Goal: Task Accomplishment & Management: Manage account settings

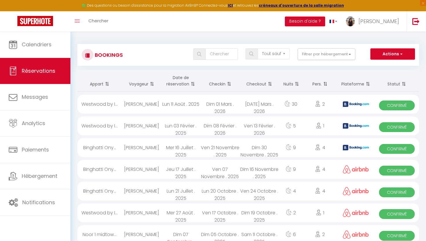
select select "not_cancelled"
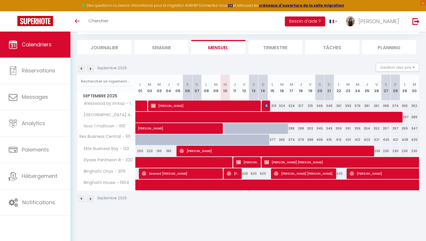
click at [83, 69] on img at bounding box center [81, 68] width 6 height 6
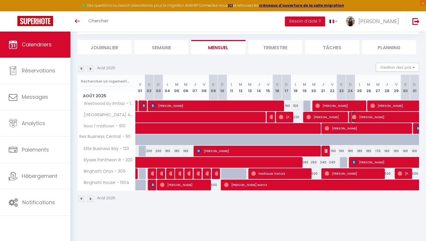
select select "OK"
select select "0"
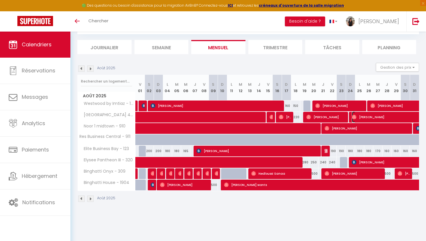
select select "1"
select select
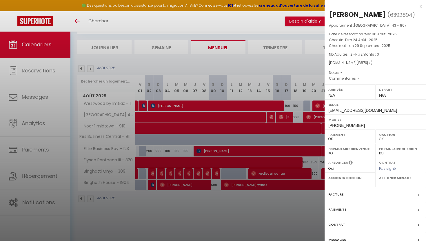
click at [374, 6] on div "x" at bounding box center [372, 6] width 97 height 7
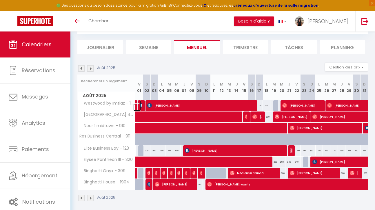
click at [137, 105] on link at bounding box center [137, 108] width 8 height 8
type input "160"
type input "Ven 01 Août 2025"
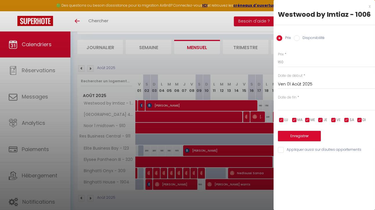
click at [136, 105] on div at bounding box center [187, 105] width 375 height 210
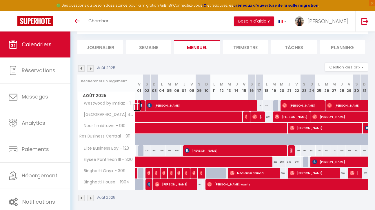
click at [136, 105] on link at bounding box center [137, 108] width 8 height 8
type input "160"
type input "Ven 01 Août 2025"
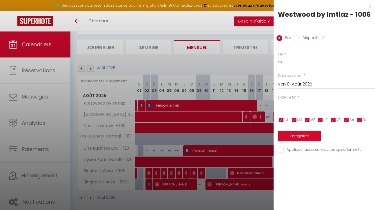
click at [136, 105] on div at bounding box center [187, 105] width 375 height 210
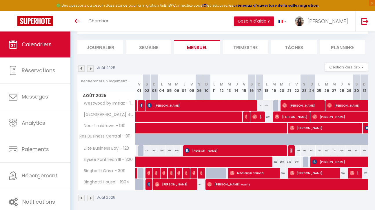
click at [81, 68] on img at bounding box center [81, 68] width 6 height 6
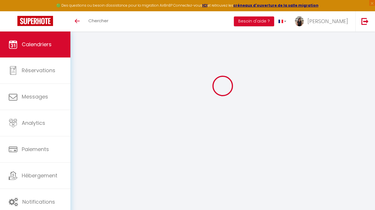
select select "0"
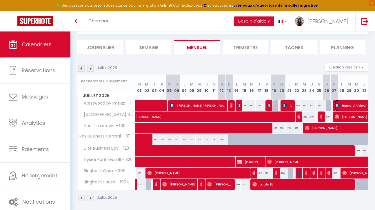
click at [352, 108] on span "Humaid Alkindi" at bounding box center [367, 105] width 67 height 11
select select "KO"
select select "40006"
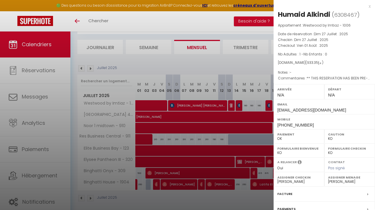
click at [226, 85] on div at bounding box center [187, 105] width 375 height 210
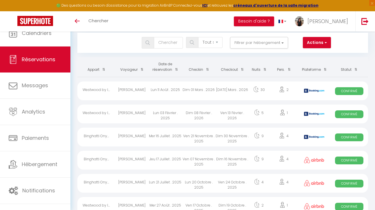
select select "not_cancelled"
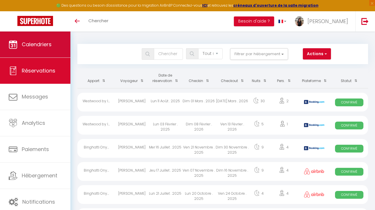
click at [40, 52] on link "Calendriers" at bounding box center [35, 45] width 70 height 26
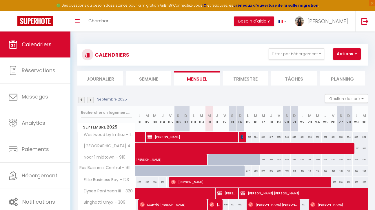
click at [79, 100] on img at bounding box center [81, 100] width 6 height 6
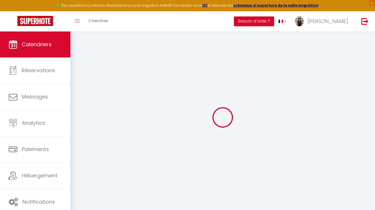
select select
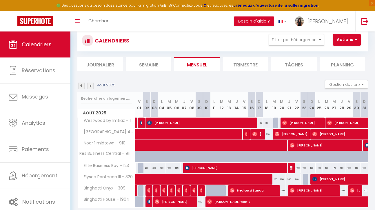
scroll to position [16, 0]
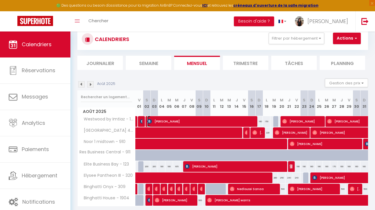
click at [162, 122] on span "[PERSON_NAME]" at bounding box center [201, 121] width 108 height 11
select select "OK"
select select "KO"
select select "0"
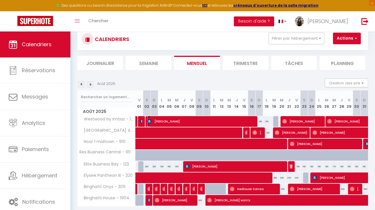
select select "1"
select select
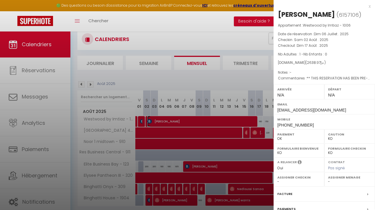
select select "40006"
click at [327, 14] on div "[PERSON_NAME]" at bounding box center [306, 14] width 57 height 9
copy div "Williams"
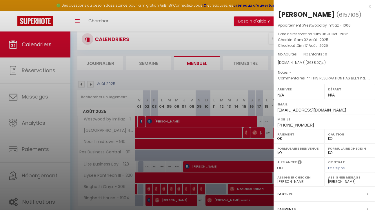
click at [228, 102] on div at bounding box center [187, 105] width 375 height 210
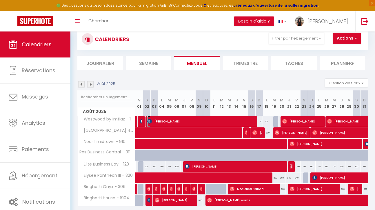
click at [225, 121] on span "[PERSON_NAME]" at bounding box center [201, 121] width 108 height 11
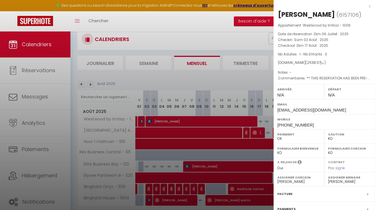
click at [232, 103] on div at bounding box center [187, 105] width 375 height 210
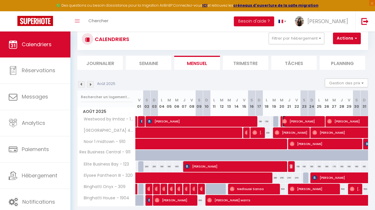
click at [293, 121] on span "[PERSON_NAME]" at bounding box center [302, 121] width 40 height 11
select select "OK"
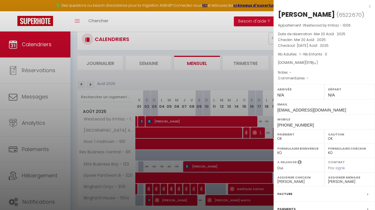
click at [238, 85] on div at bounding box center [187, 105] width 375 height 210
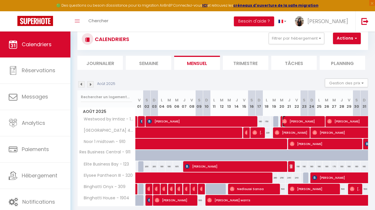
click at [307, 120] on span "[PERSON_NAME]" at bounding box center [302, 121] width 40 height 11
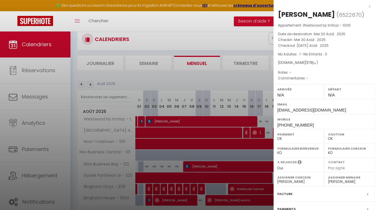
click at [228, 85] on div at bounding box center [187, 105] width 375 height 210
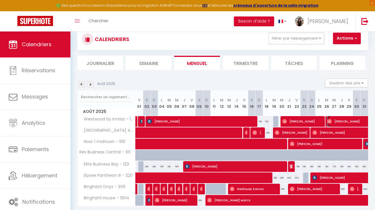
click at [333, 122] on span "[PERSON_NAME]" at bounding box center [373, 121] width 93 height 11
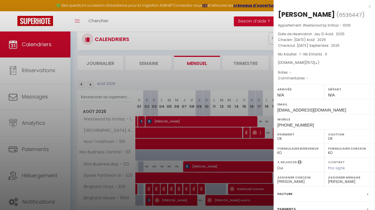
click at [226, 42] on div at bounding box center [187, 105] width 375 height 210
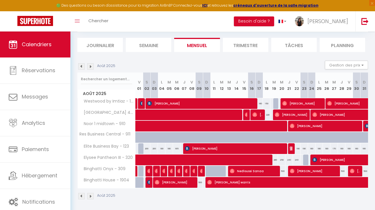
scroll to position [36, 0]
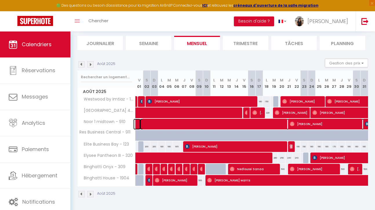
click at [201, 124] on span at bounding box center [273, 124] width 266 height 11
select select
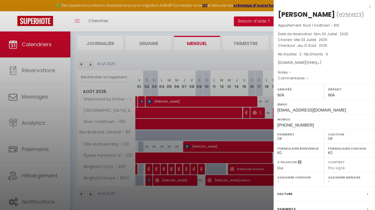
click at [223, 88] on div at bounding box center [187, 105] width 375 height 210
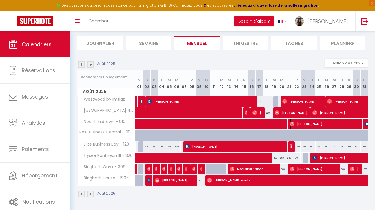
click at [304, 123] on span "[PERSON_NAME]" at bounding box center [324, 124] width 70 height 11
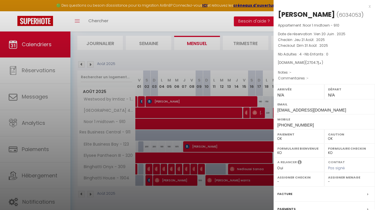
click at [253, 44] on div at bounding box center [187, 105] width 375 height 210
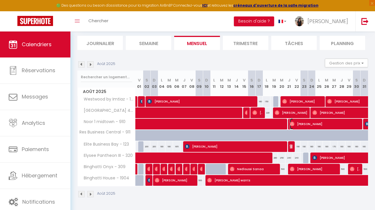
click at [322, 125] on span "[PERSON_NAME]" at bounding box center [324, 124] width 70 height 11
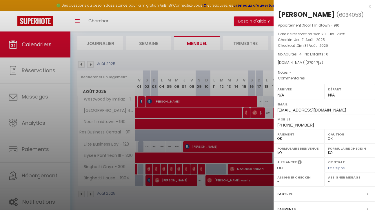
click at [246, 56] on div at bounding box center [187, 105] width 375 height 210
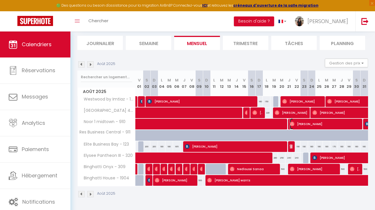
click at [340, 122] on span "[PERSON_NAME]" at bounding box center [324, 124] width 70 height 11
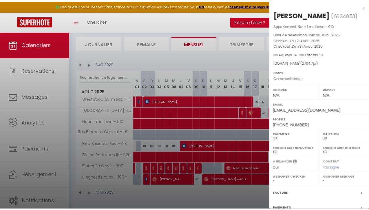
scroll to position [34, 0]
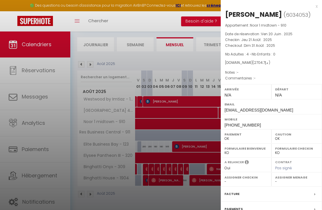
click at [203, 90] on div at bounding box center [161, 105] width 322 height 210
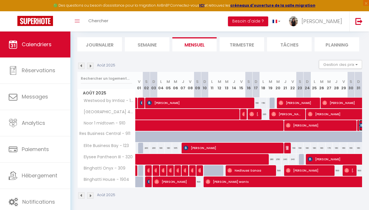
click at [361, 126] on img at bounding box center [361, 125] width 5 height 5
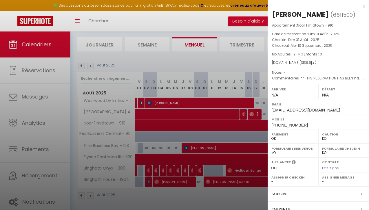
click at [247, 96] on div at bounding box center [184, 105] width 369 height 210
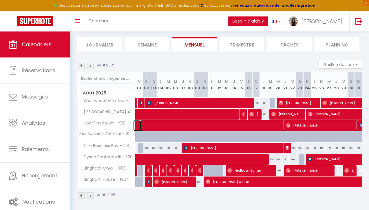
click at [358, 126] on span at bounding box center [273, 125] width 266 height 11
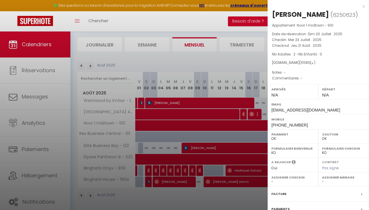
click at [222, 52] on div at bounding box center [184, 105] width 369 height 210
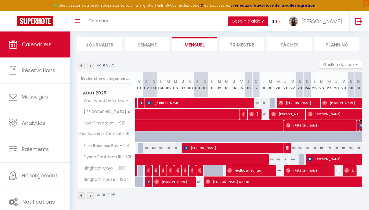
click at [360, 126] on img at bounding box center [361, 125] width 5 height 5
select select "KO"
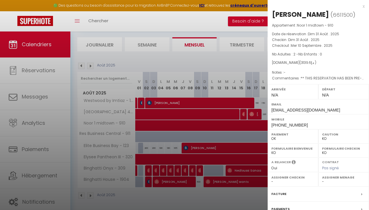
click at [363, 6] on div "x" at bounding box center [315, 6] width 97 height 7
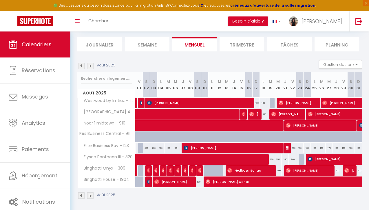
click at [280, 149] on div at bounding box center [277, 148] width 7 height 11
type input "190"
type input "Mer 20 Août 2025"
type input "Jeu 21 Août 2025"
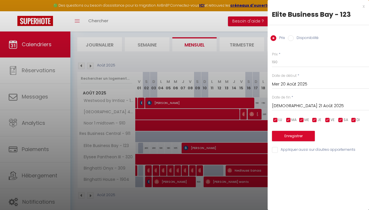
click at [362, 7] on div "x" at bounding box center [315, 6] width 97 height 7
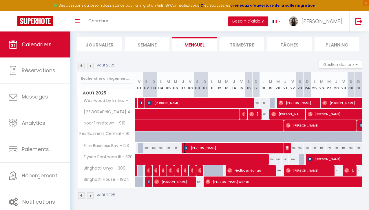
click at [252, 148] on span "[PERSON_NAME]" at bounding box center [232, 148] width 96 height 11
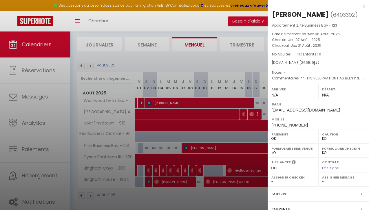
click at [239, 68] on div at bounding box center [184, 105] width 369 height 210
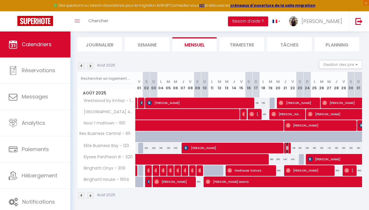
click at [287, 147] on img at bounding box center [288, 148] width 5 height 5
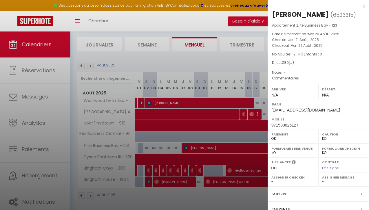
click at [253, 64] on div at bounding box center [184, 105] width 369 height 210
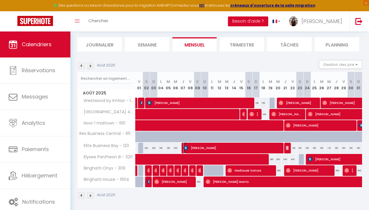
click at [233, 150] on span "[PERSON_NAME]" at bounding box center [232, 148] width 96 height 11
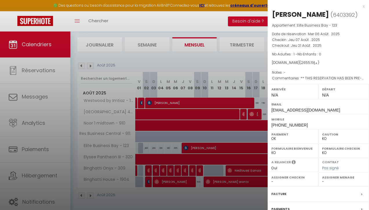
click at [234, 79] on div at bounding box center [184, 105] width 369 height 210
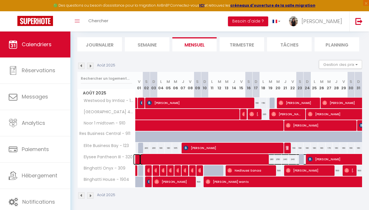
click at [208, 161] on span at bounding box center [260, 159] width 240 height 11
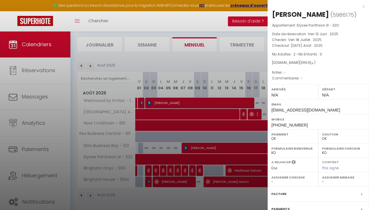
click at [206, 74] on div at bounding box center [184, 105] width 369 height 210
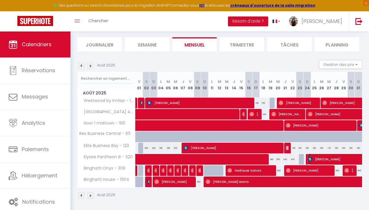
select select "KO"
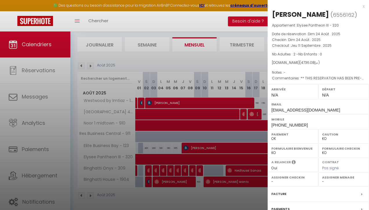
click at [235, 67] on div at bounding box center [184, 105] width 369 height 210
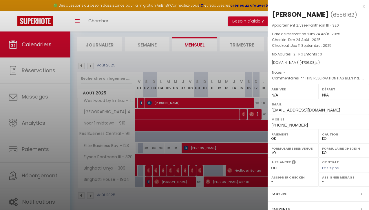
click at [237, 69] on div at bounding box center [184, 105] width 369 height 210
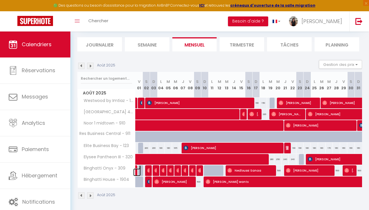
click at [136, 171] on link at bounding box center [136, 173] width 7 height 8
type input "500"
type input "Ven 01 Août 2025"
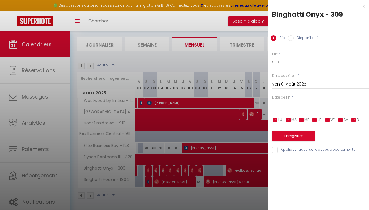
click at [136, 171] on div at bounding box center [184, 105] width 369 height 210
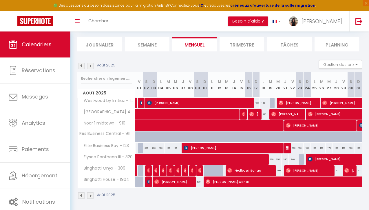
click at [80, 66] on img at bounding box center [81, 66] width 6 height 6
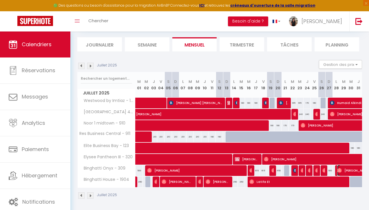
click at [349, 172] on span "[PERSON_NAME]" at bounding box center [363, 170] width 53 height 11
select select "OK"
select select "40006"
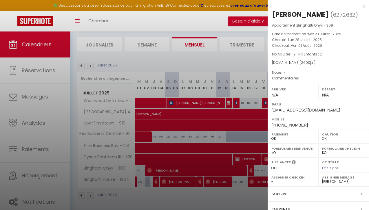
click at [243, 58] on div at bounding box center [184, 105] width 369 height 210
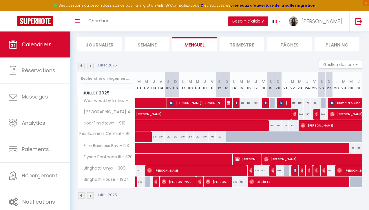
click at [90, 67] on img at bounding box center [90, 66] width 6 height 6
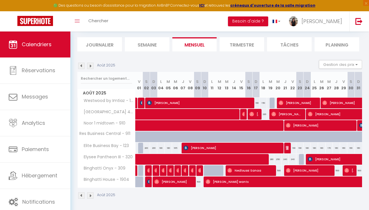
click at [80, 65] on img at bounding box center [81, 66] width 6 height 6
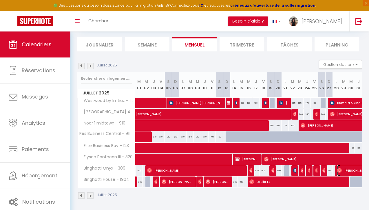
click at [342, 173] on span "[PERSON_NAME]" at bounding box center [363, 170] width 53 height 11
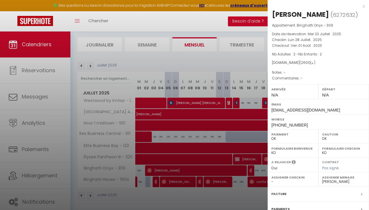
click at [198, 144] on div at bounding box center [184, 105] width 369 height 210
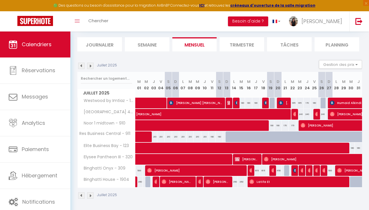
click at [88, 64] on img at bounding box center [90, 66] width 6 height 6
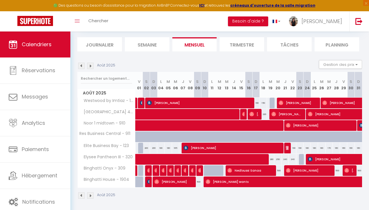
scroll to position [36, 0]
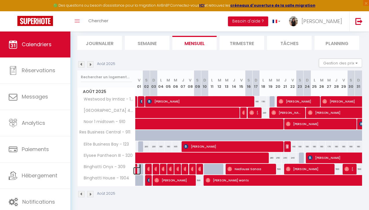
click at [136, 167] on link at bounding box center [136, 171] width 7 height 8
type input "500"
type input "Ven 01 Août 2025"
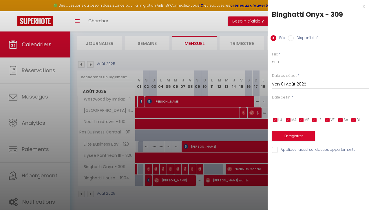
click at [217, 59] on div at bounding box center [184, 105] width 369 height 210
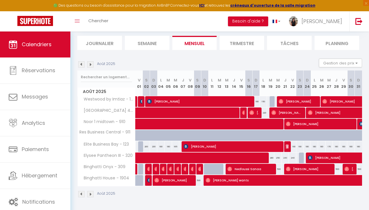
click at [80, 61] on img at bounding box center [81, 64] width 6 height 6
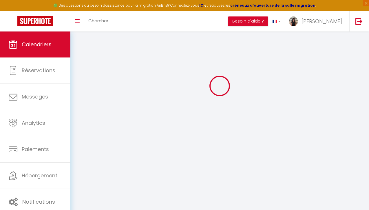
select select "0"
select select "40006"
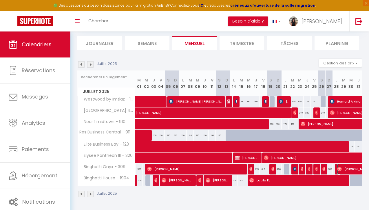
click at [345, 166] on span "[PERSON_NAME]" at bounding box center [363, 169] width 53 height 11
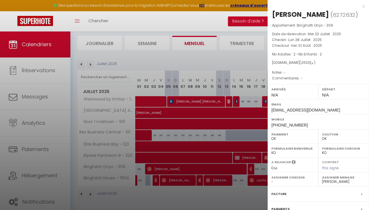
click at [297, 16] on div "[PERSON_NAME]" at bounding box center [300, 14] width 57 height 9
click at [335, 12] on span "6272632" at bounding box center [344, 14] width 23 height 7
drag, startPoint x: 332, startPoint y: 12, endPoint x: 274, endPoint y: 12, distance: 57.3
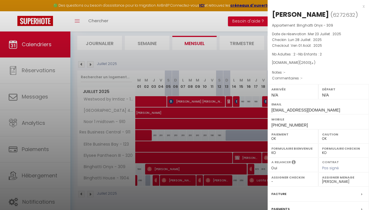
click at [274, 12] on h2 "Muhammad Zeid ( 6272632 )" at bounding box center [318, 15] width 93 height 10
copy h2 "[PERSON_NAME]"
click at [211, 83] on div at bounding box center [184, 105] width 369 height 210
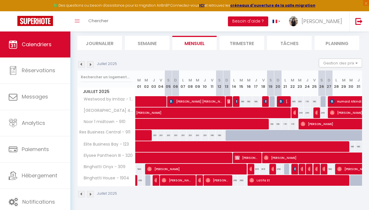
click at [90, 64] on img at bounding box center [90, 64] width 6 height 6
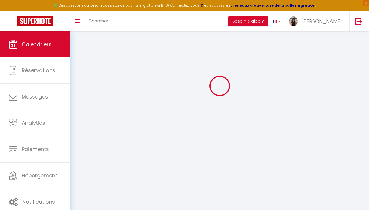
select select "0"
select select "40006"
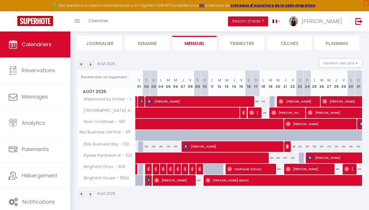
click at [149, 182] on img at bounding box center [149, 180] width 5 height 5
select select "KO"
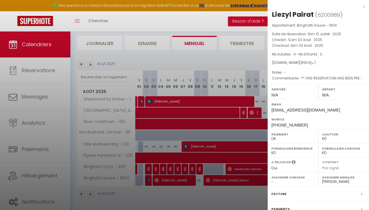
click at [292, 123] on span "+971568568745" at bounding box center [289, 125] width 36 height 5
copy div "+971568568745"
